Goal: Task Accomplishment & Management: Use online tool/utility

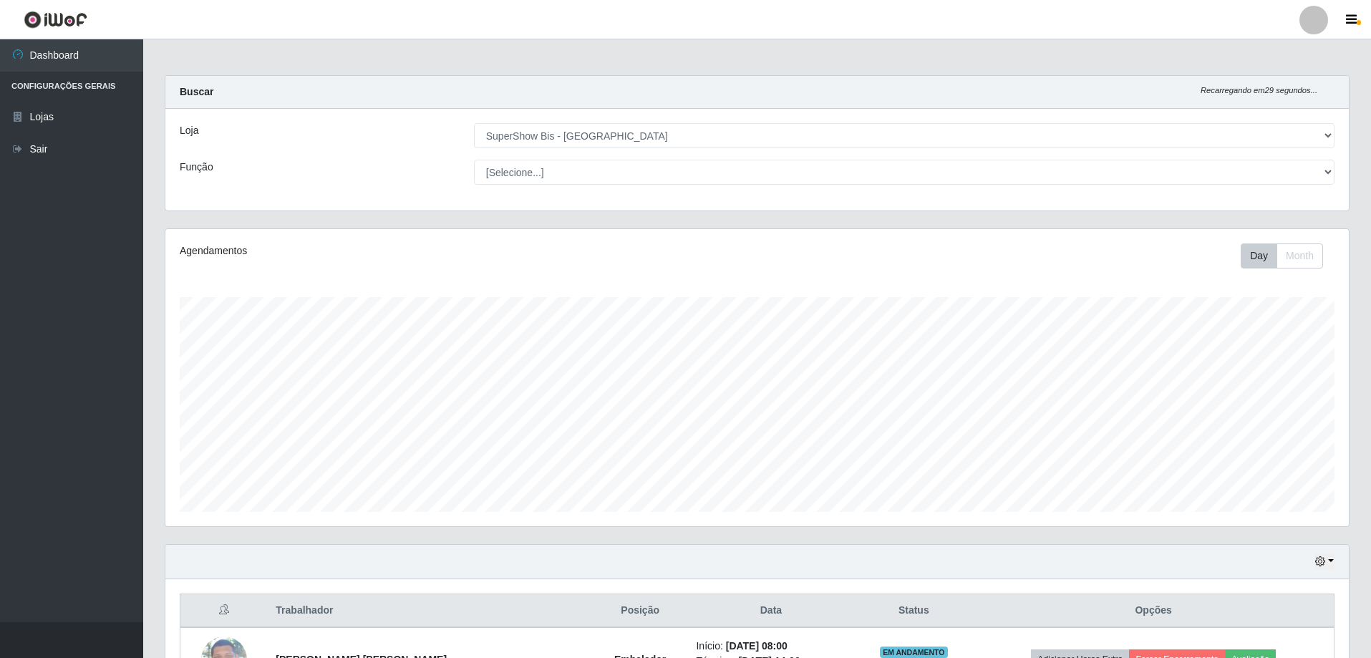
select select "59"
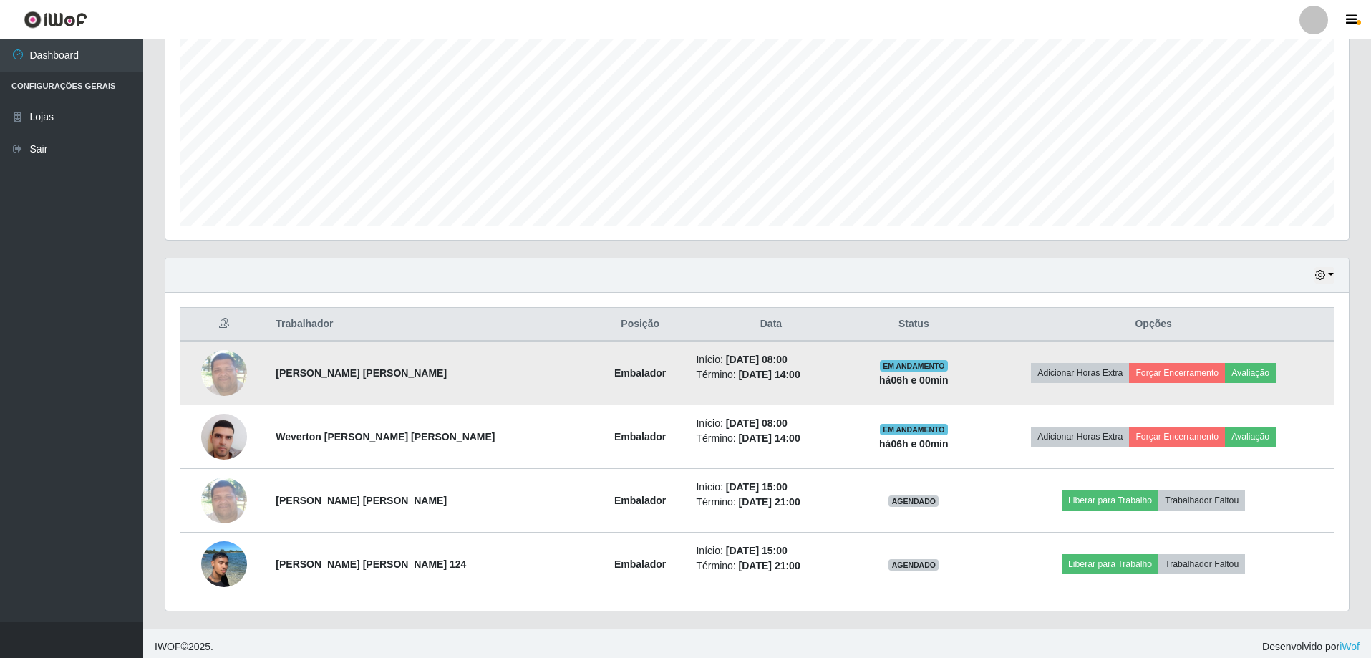
scroll to position [297, 1183]
click at [1157, 368] on button "Forçar Encerramento" at bounding box center [1177, 373] width 96 height 20
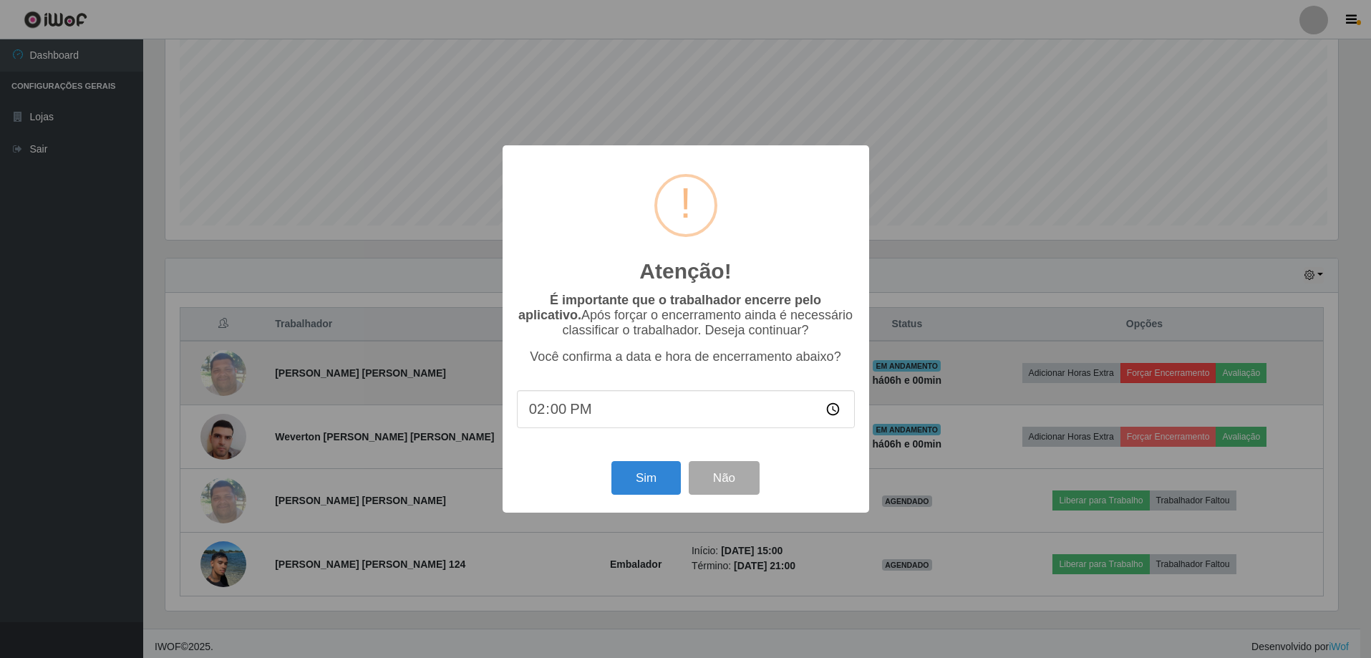
scroll to position [297, 1176]
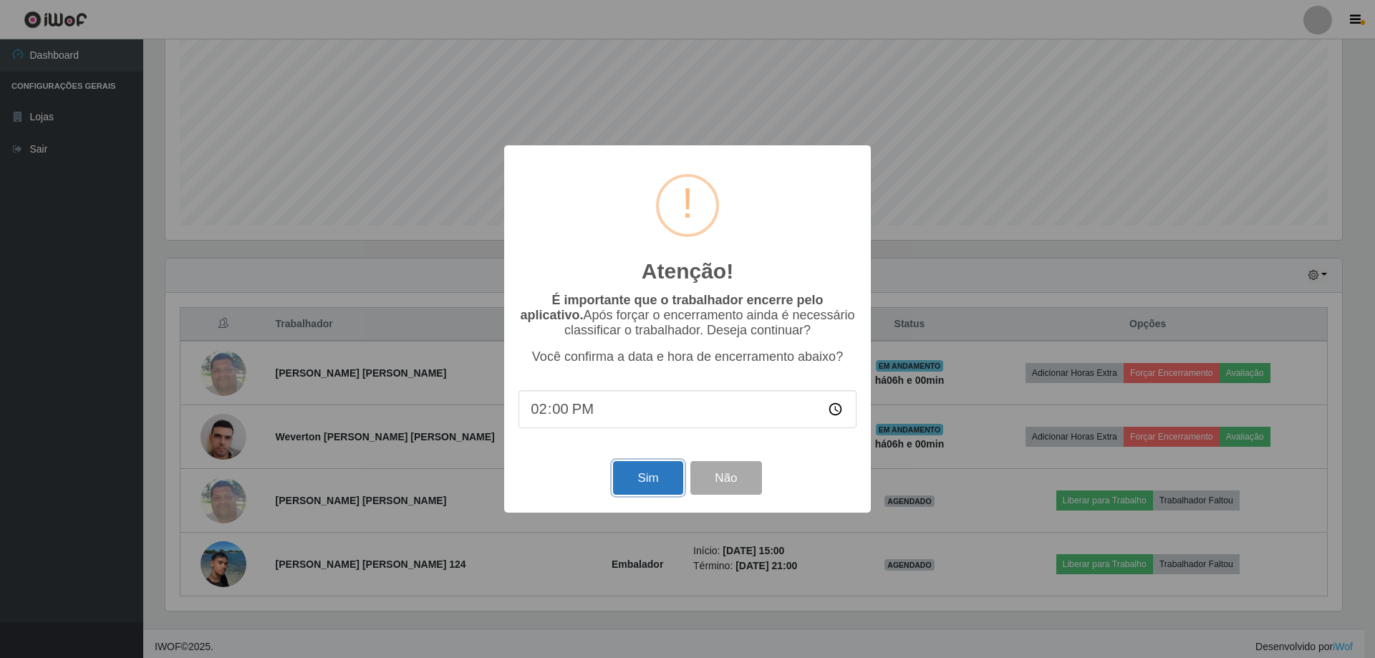
click at [653, 486] on button "Sim" at bounding box center [647, 478] width 69 height 34
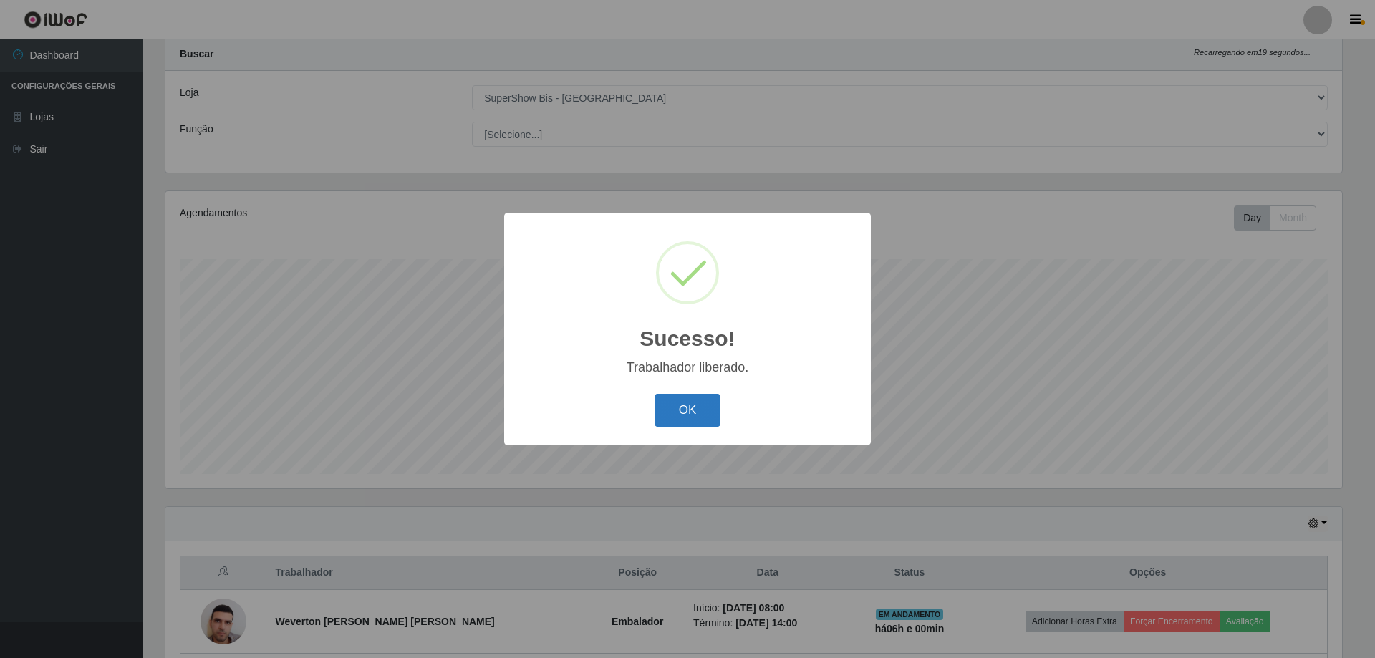
click at [679, 410] on button "OK" at bounding box center [687, 411] width 67 height 34
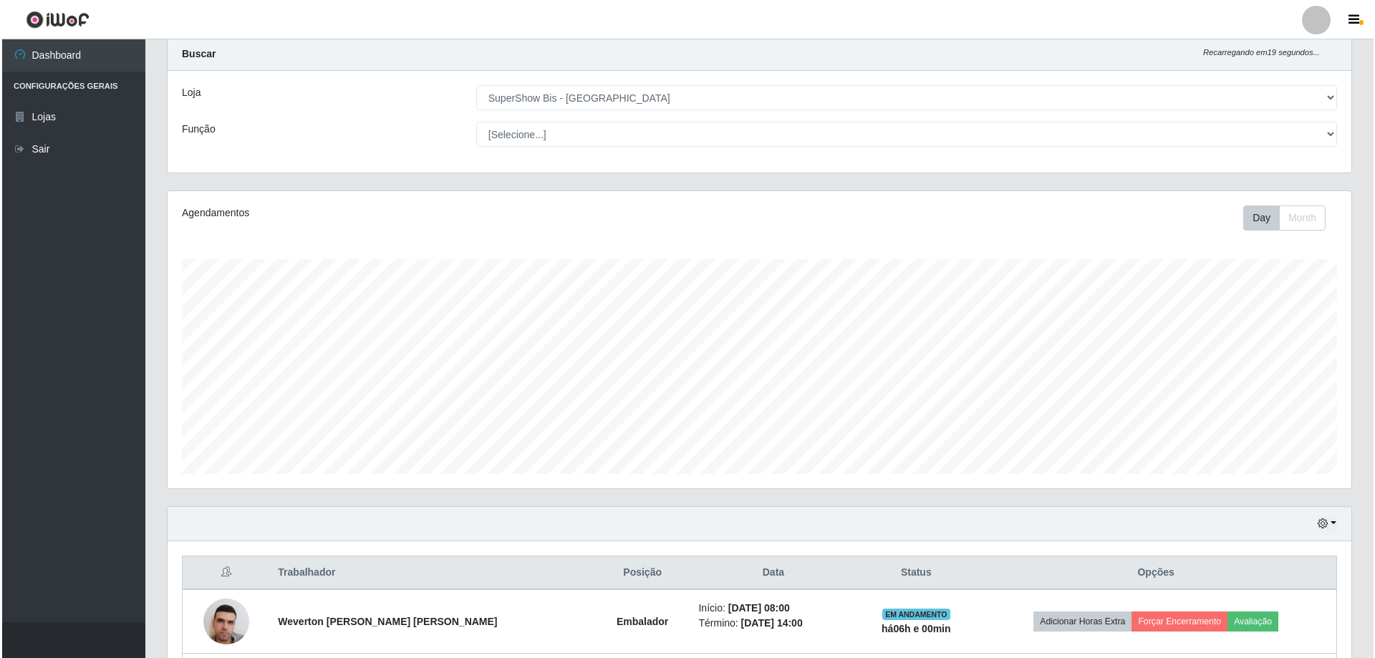
scroll to position [229, 0]
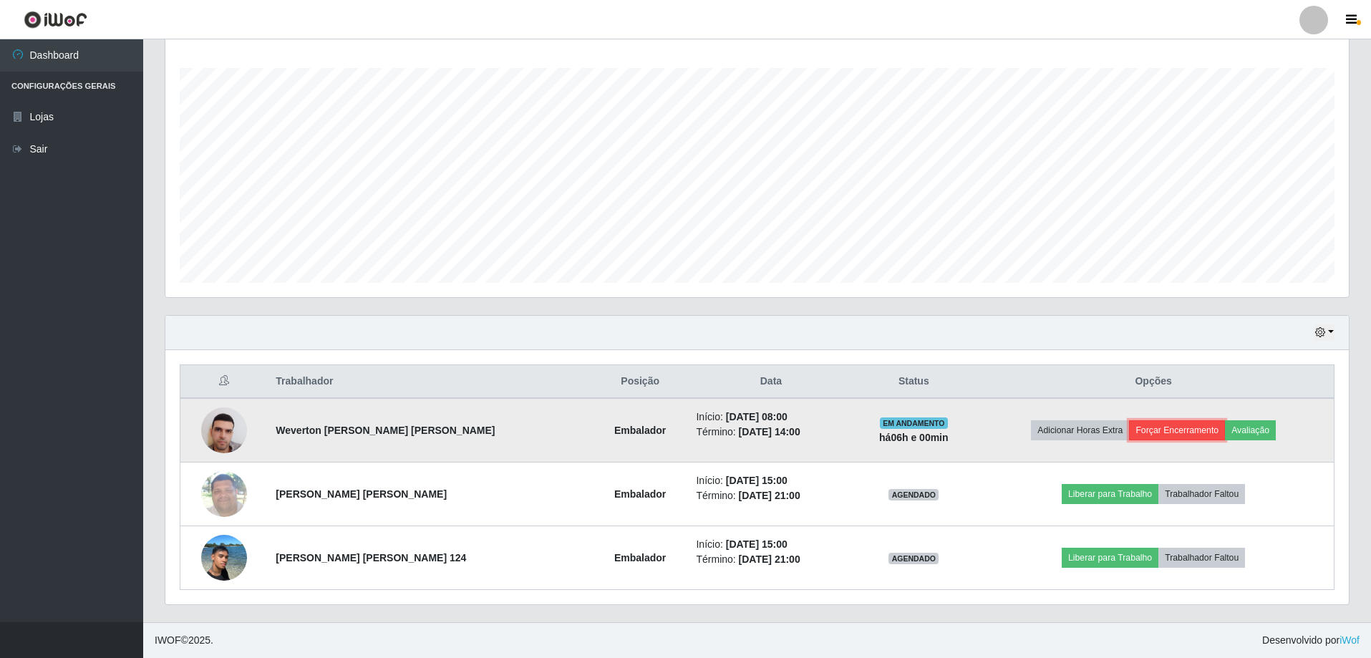
click at [1156, 424] on button "Forçar Encerramento" at bounding box center [1177, 430] width 96 height 20
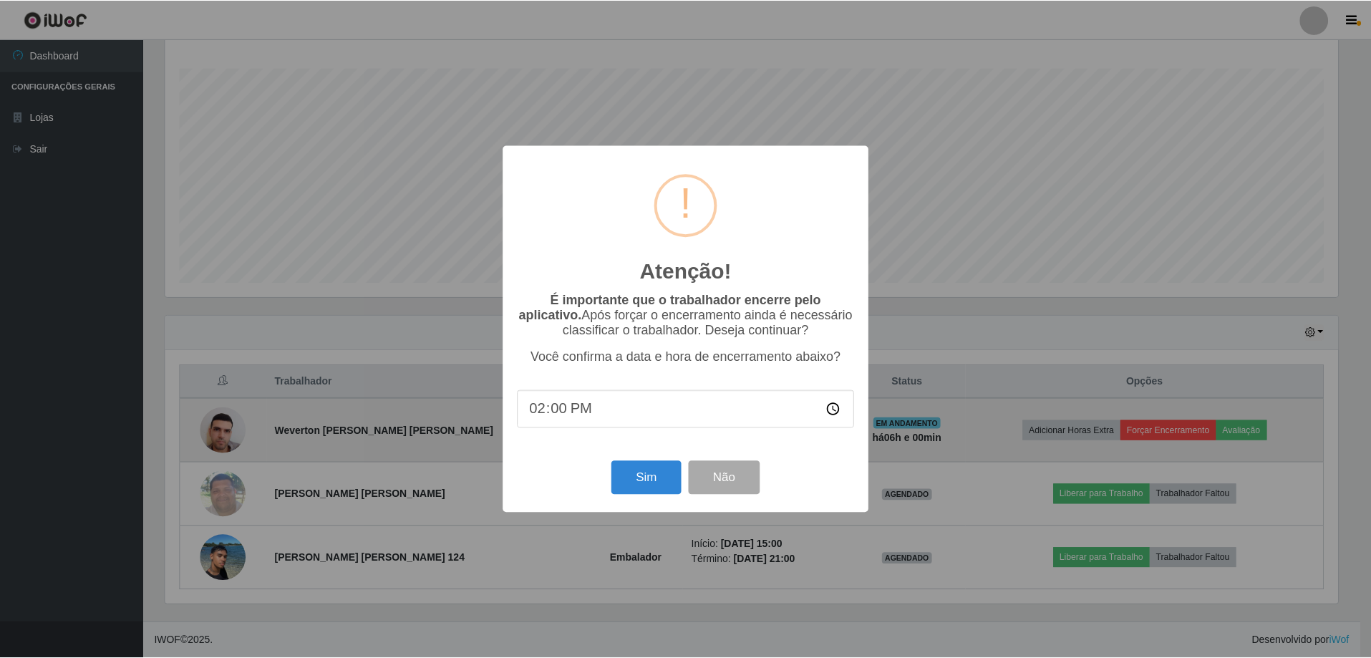
scroll to position [297, 1176]
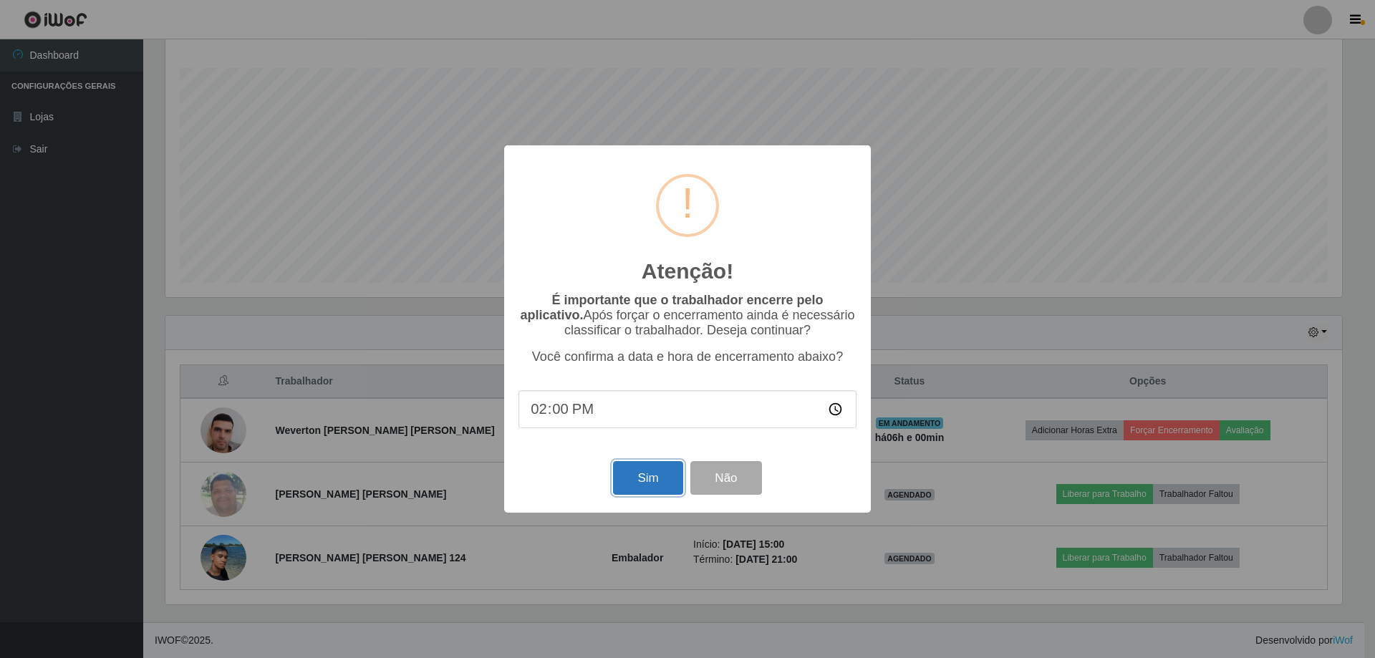
click at [644, 476] on button "Sim" at bounding box center [647, 478] width 69 height 34
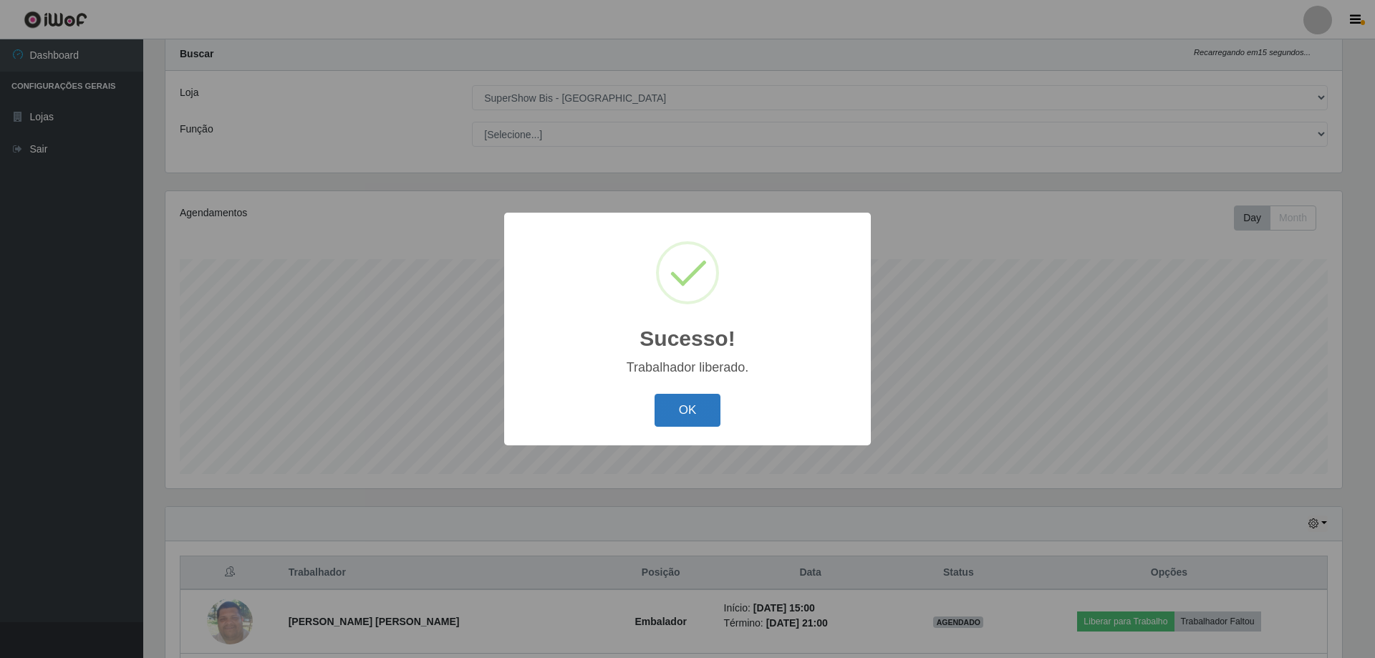
click at [693, 405] on button "OK" at bounding box center [687, 411] width 67 height 34
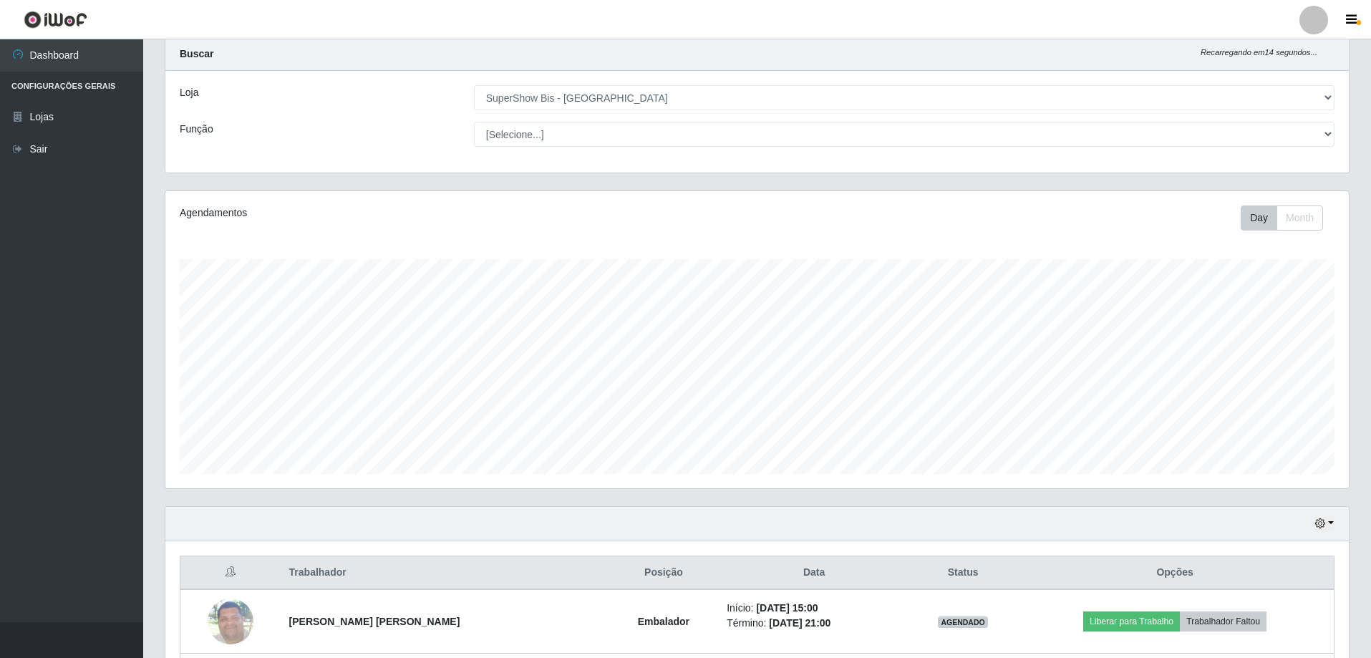
scroll to position [165, 0]
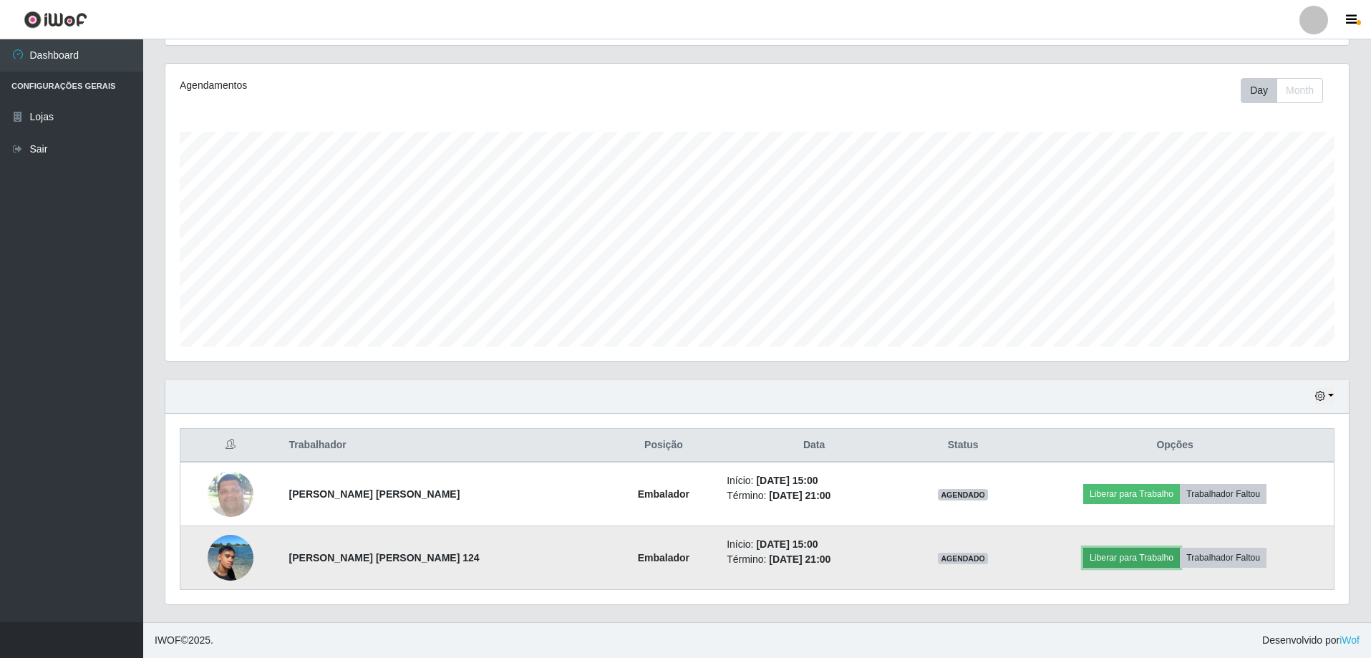
click at [1121, 556] on button "Liberar para Trabalho" at bounding box center [1131, 558] width 97 height 20
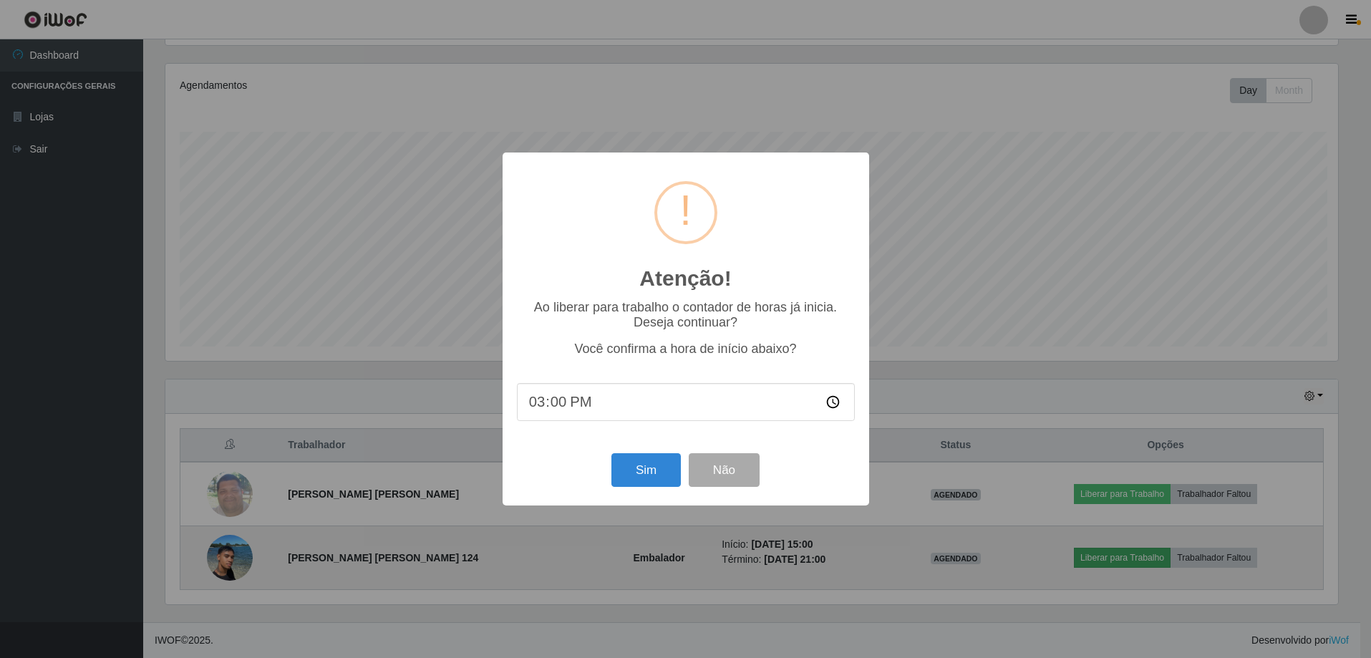
scroll to position [297, 1176]
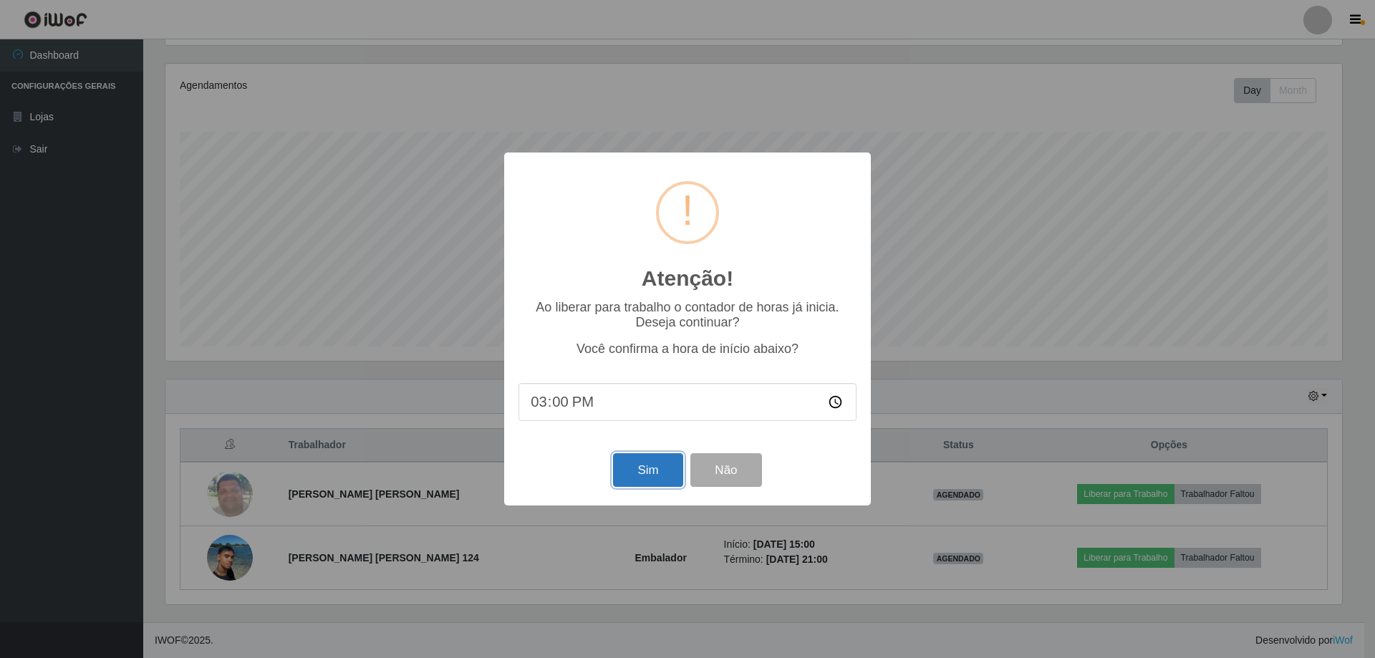
click at [647, 465] on button "Sim" at bounding box center [647, 470] width 69 height 34
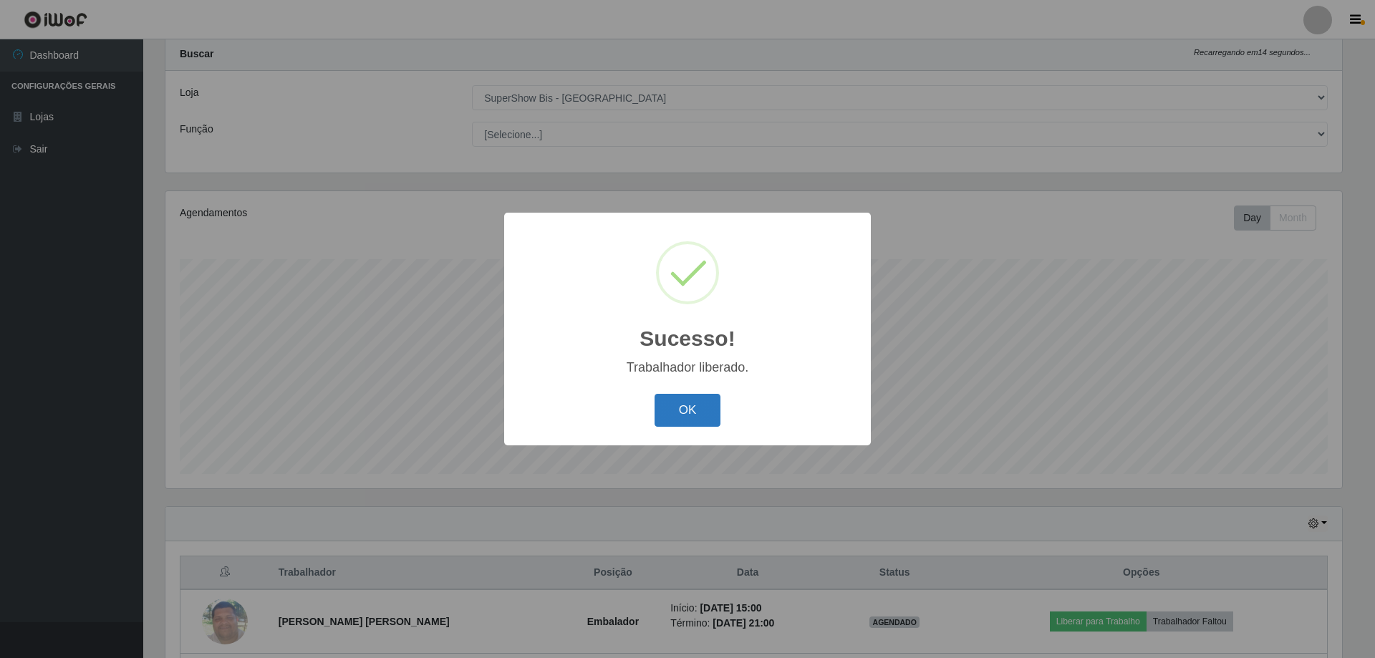
click at [685, 402] on button "OK" at bounding box center [687, 411] width 67 height 34
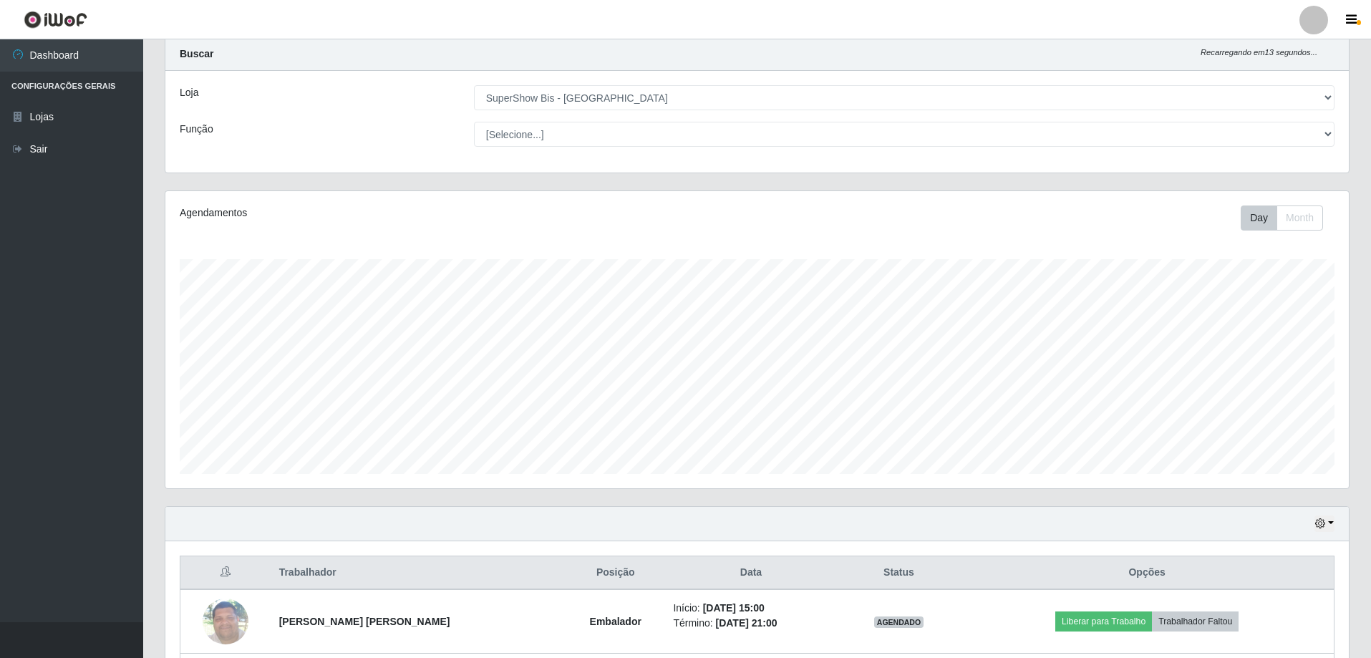
scroll to position [165, 0]
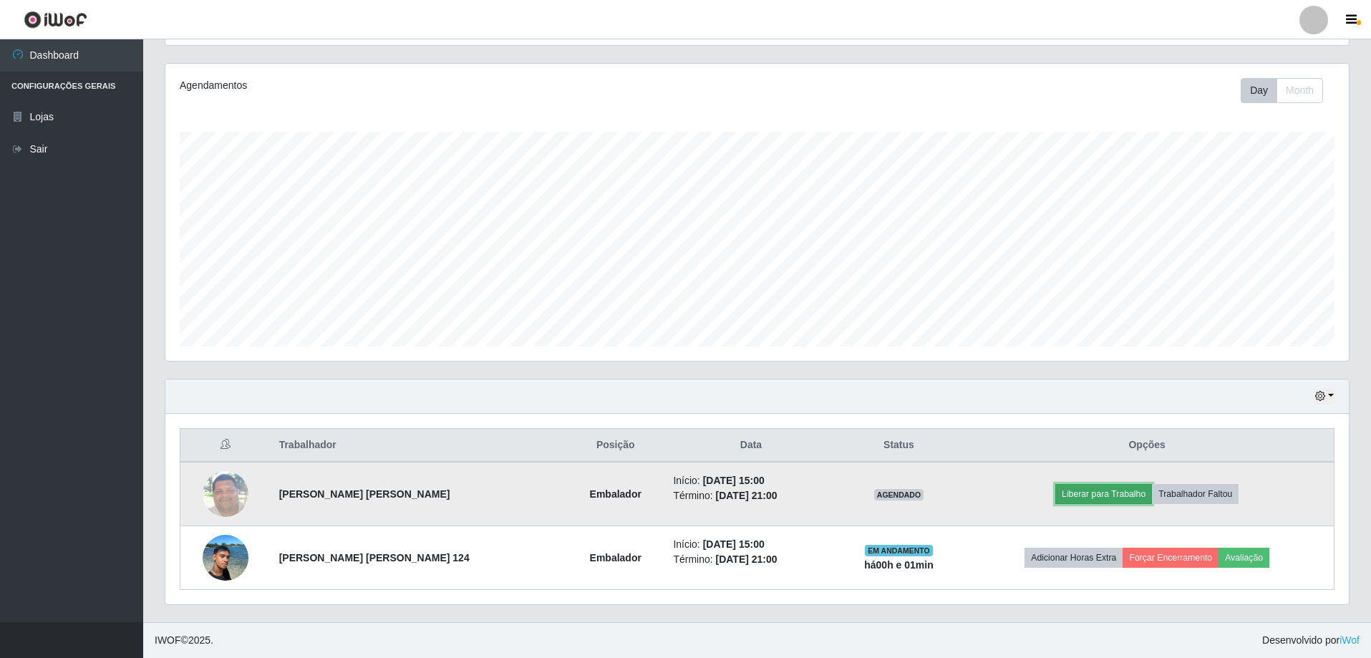
click at [1128, 495] on button "Liberar para Trabalho" at bounding box center [1103, 494] width 97 height 20
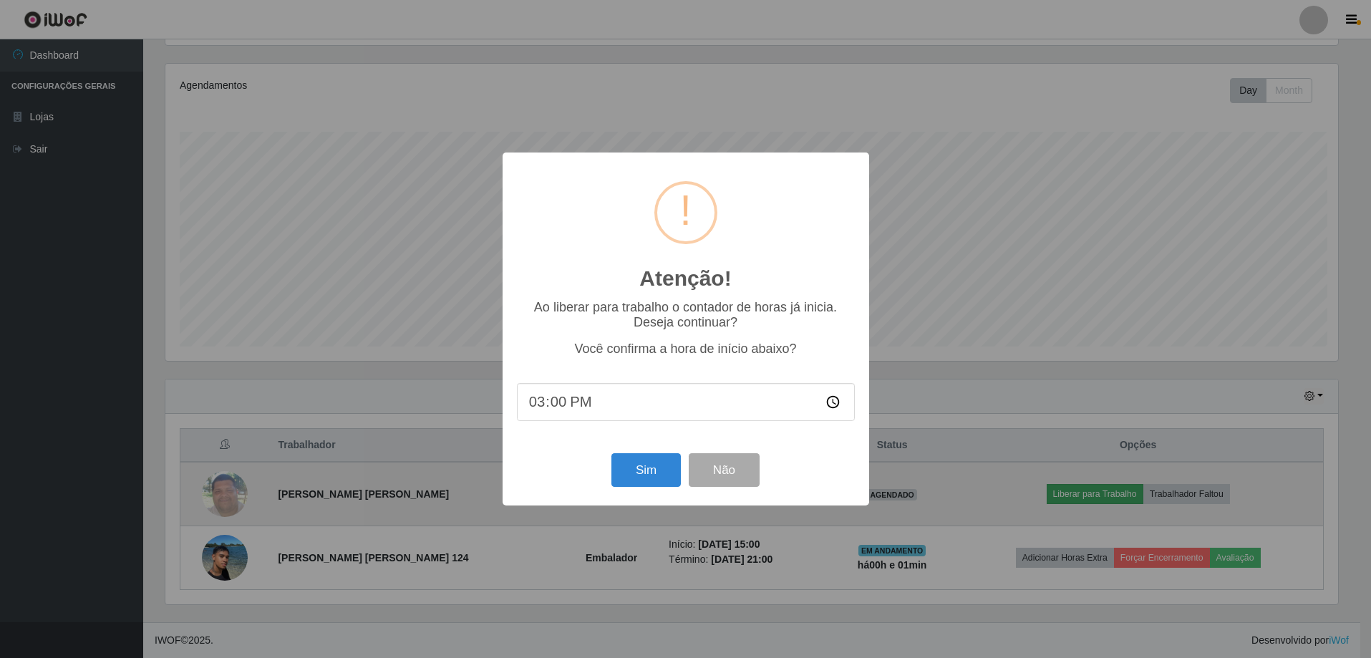
scroll to position [297, 1176]
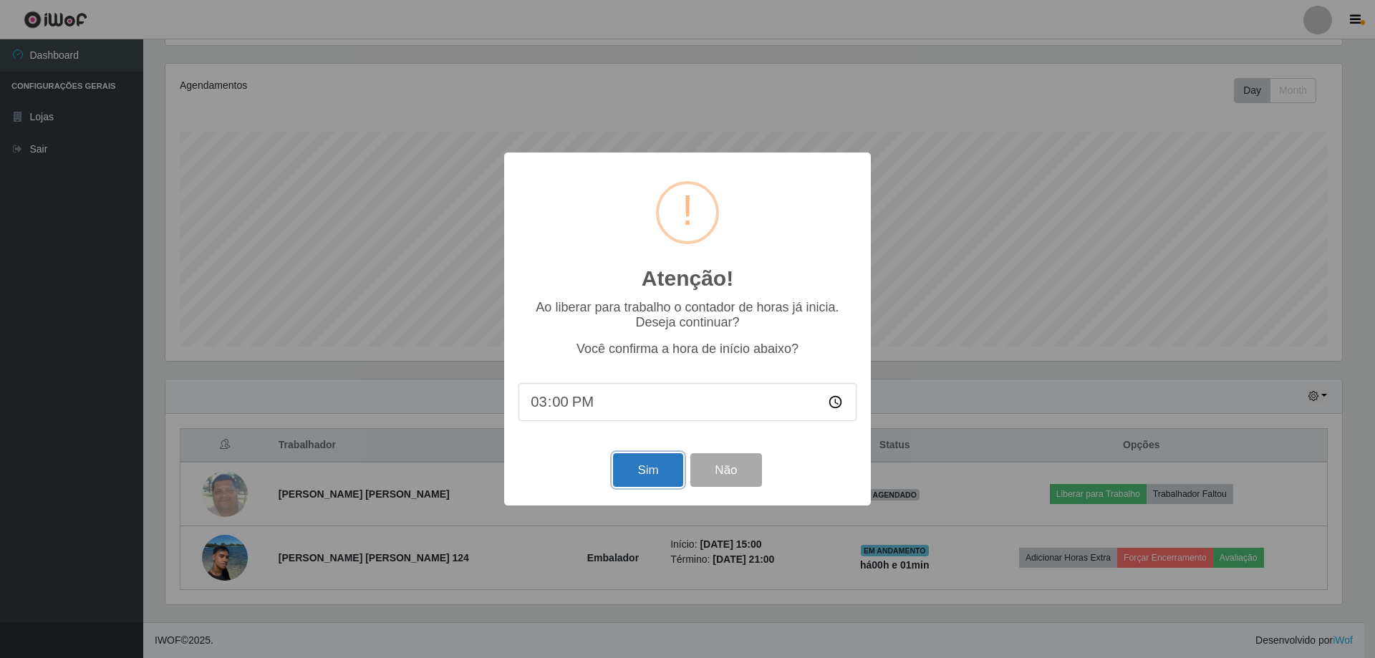
click at [646, 469] on button "Sim" at bounding box center [647, 470] width 69 height 34
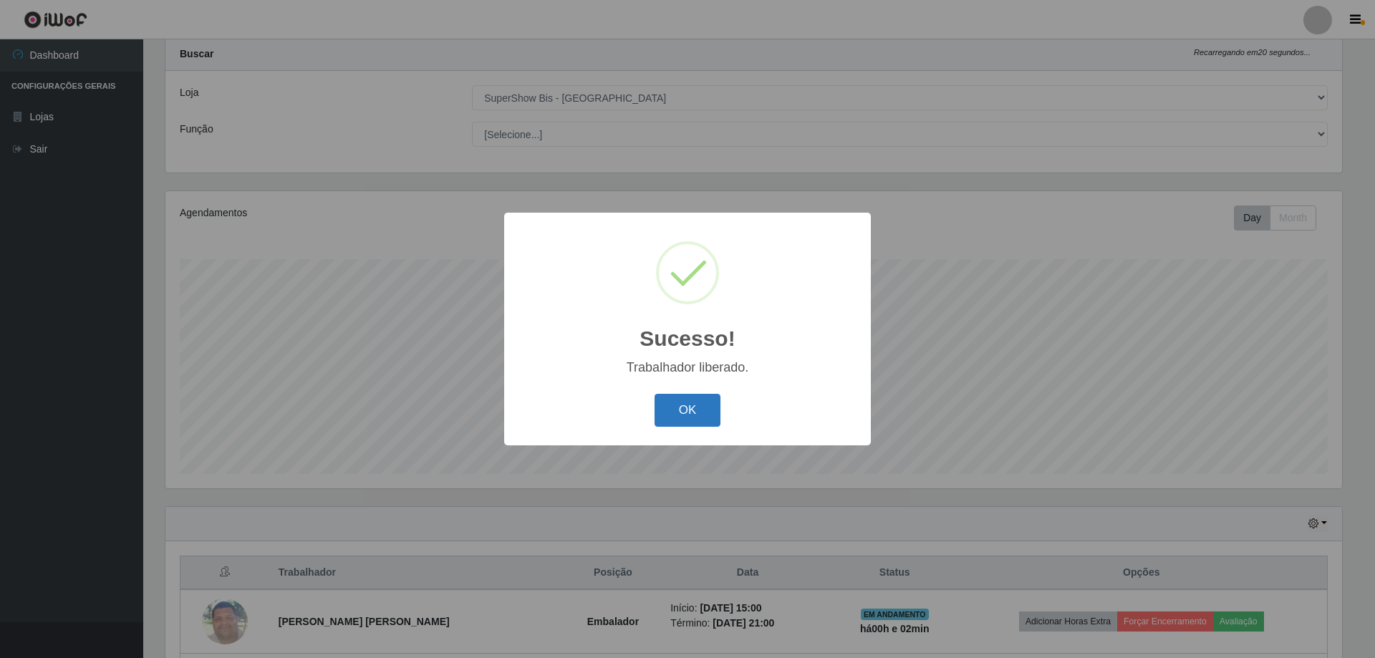
click at [691, 415] on button "OK" at bounding box center [687, 411] width 67 height 34
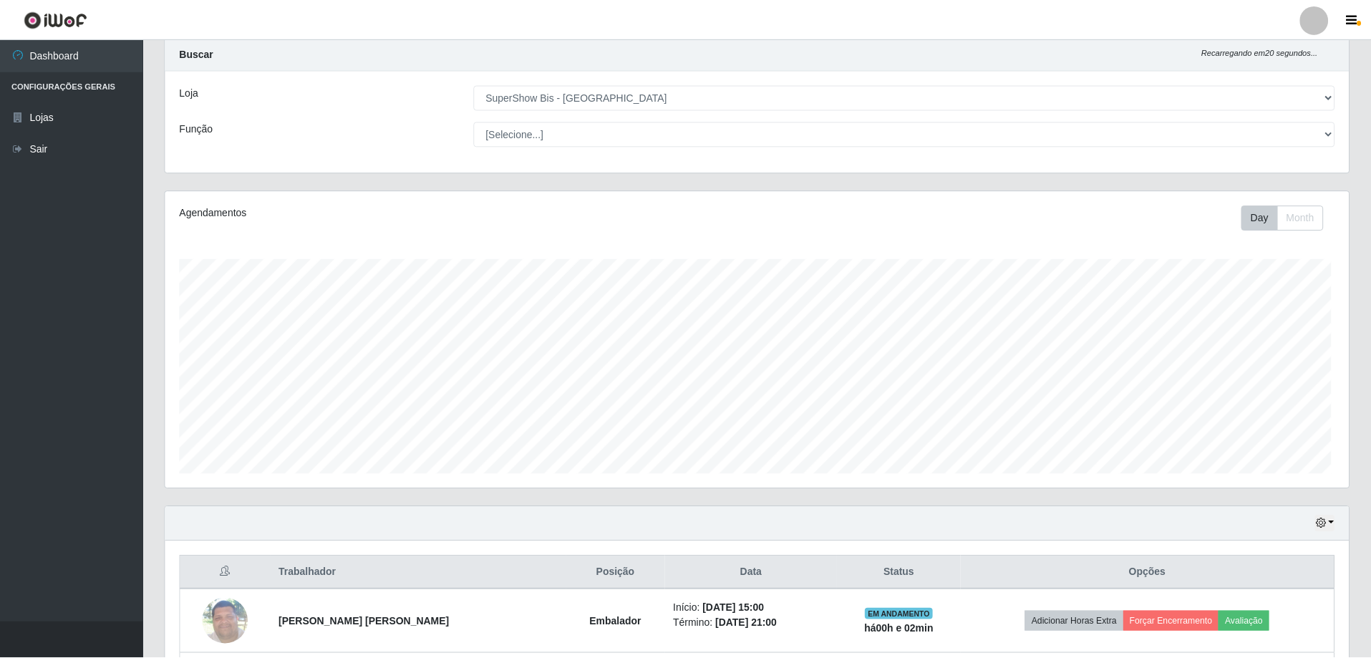
scroll to position [297, 1183]
